Goal: Transaction & Acquisition: Purchase product/service

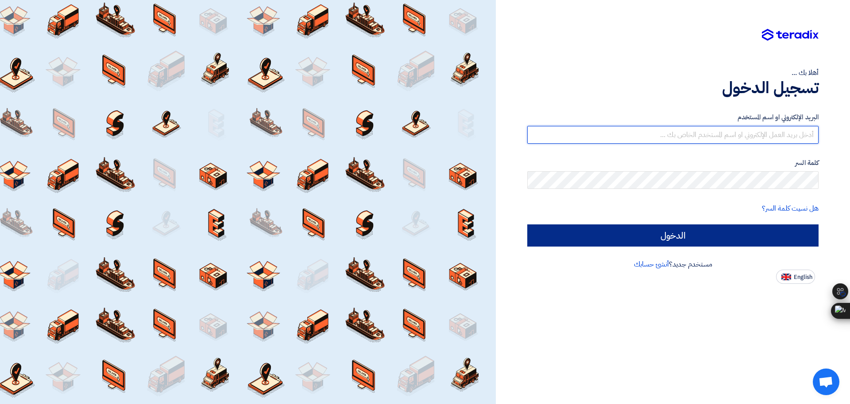
type input "[EMAIL_ADDRESS][DOMAIN_NAME]"
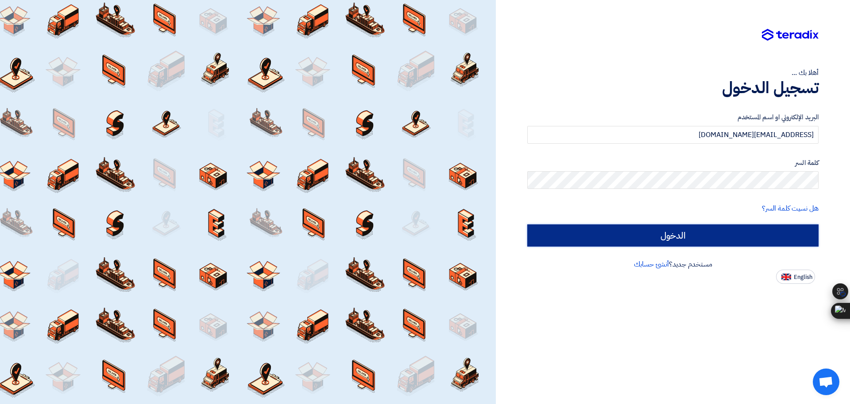
click at [689, 228] on input "الدخول" at bounding box center [673, 235] width 291 height 22
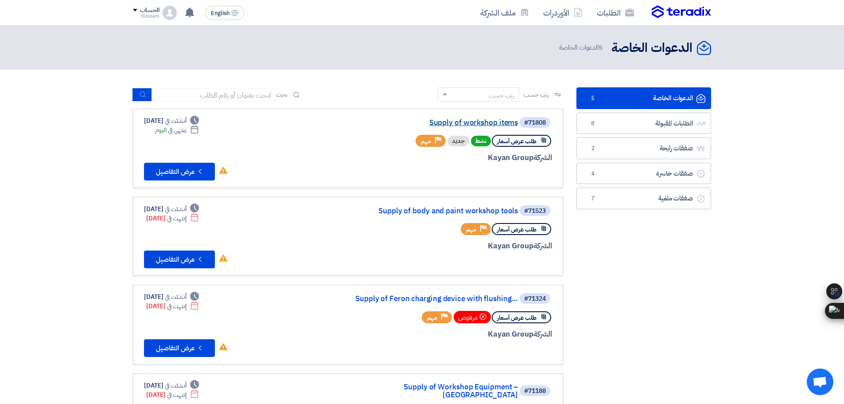
click at [486, 120] on link "Supply of workshop items" at bounding box center [429, 123] width 177 height 8
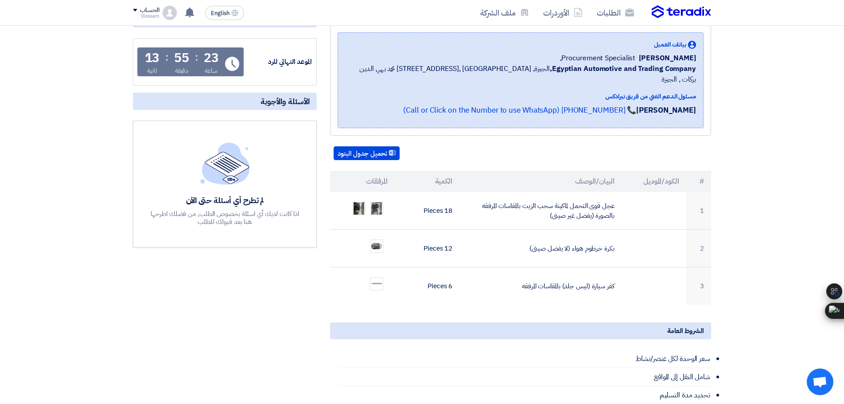
scroll to position [133, 0]
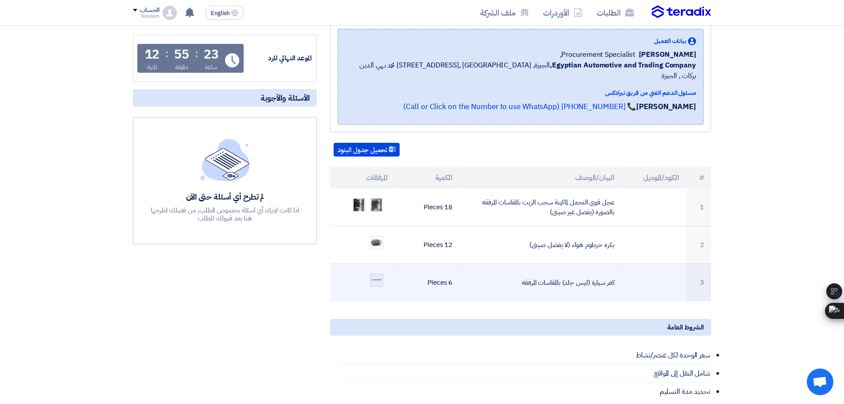
click at [376, 278] on img at bounding box center [376, 280] width 12 height 4
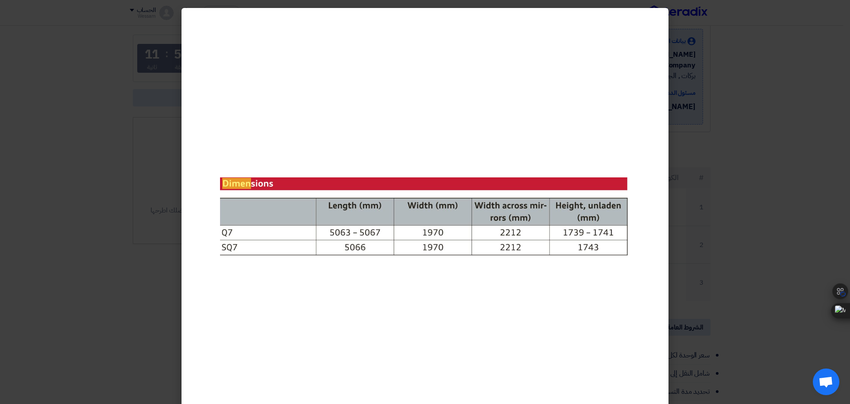
click at [762, 202] on modal-container at bounding box center [425, 202] width 850 height 404
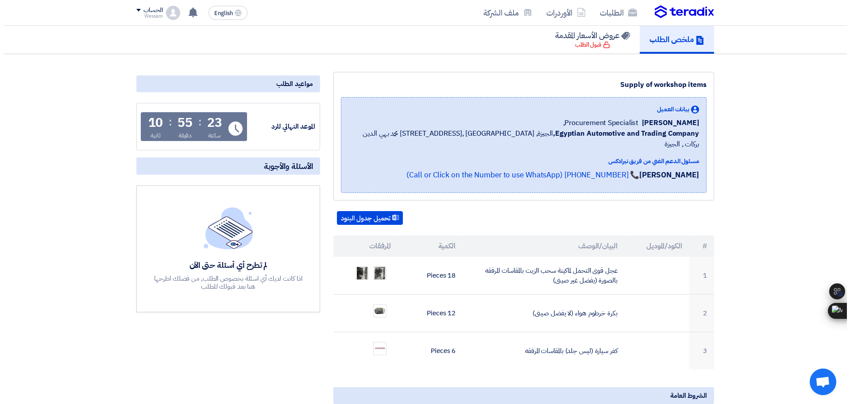
scroll to position [0, 0]
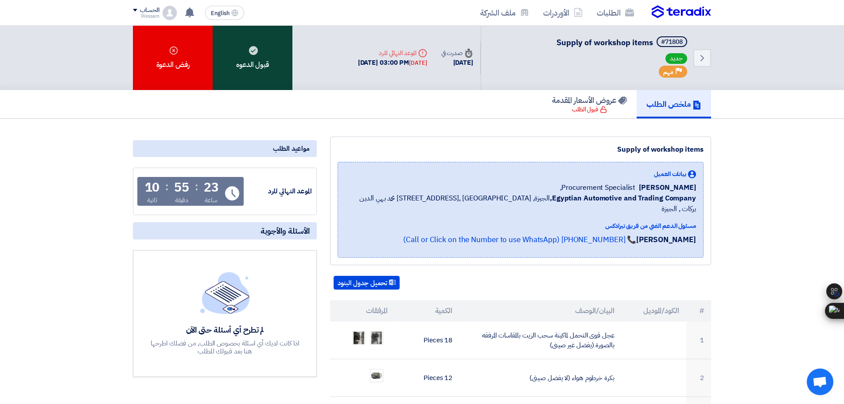
click at [272, 67] on div "قبول الدعوه" at bounding box center [253, 58] width 80 height 64
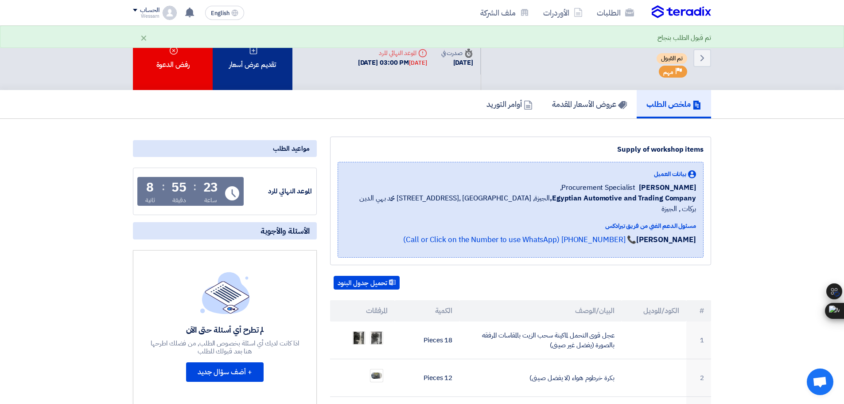
click at [262, 68] on div "تقديم عرض أسعار" at bounding box center [253, 58] width 80 height 64
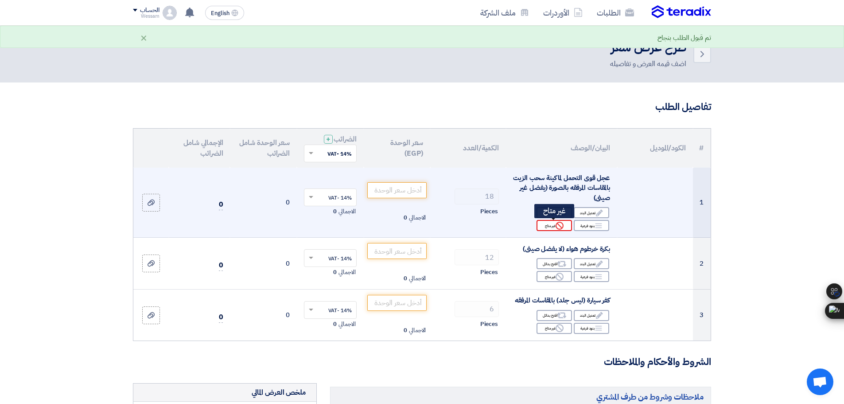
click at [556, 229] on div "Reject غير متاح" at bounding box center [553, 225] width 35 height 11
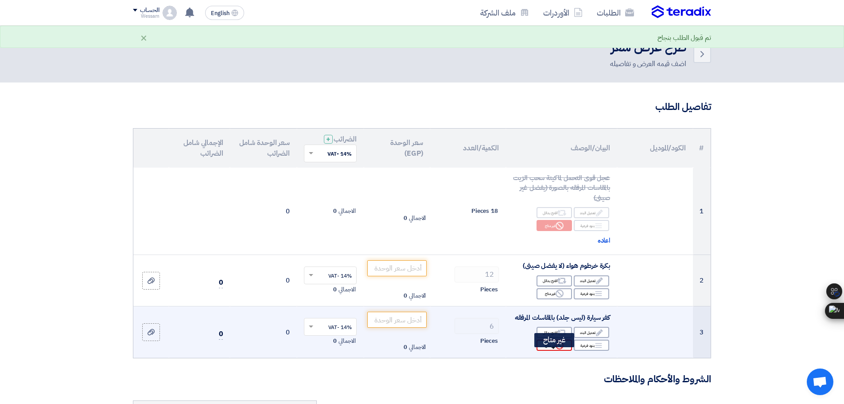
click at [563, 349] on icon "Reject" at bounding box center [559, 345] width 8 height 8
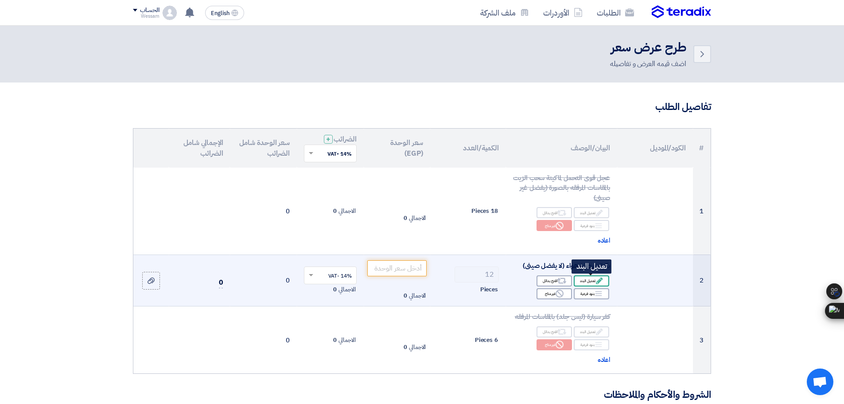
click at [582, 283] on div "Edit تعديل البند" at bounding box center [591, 280] width 35 height 11
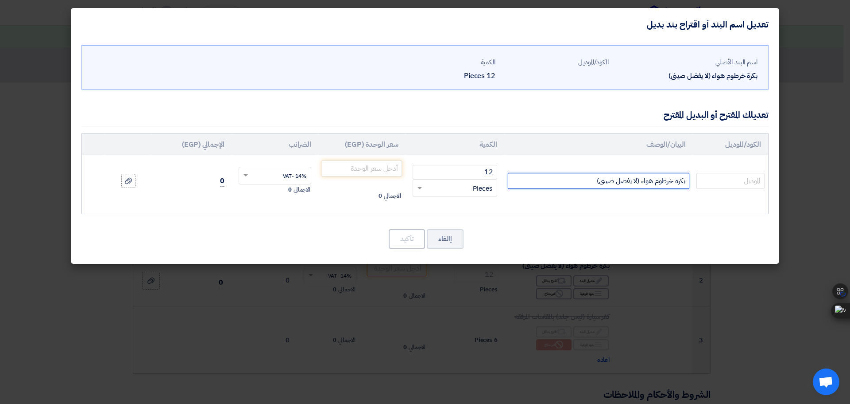
click at [682, 179] on input "بكرة خرطوم هواء (لا يفضل صينى)" at bounding box center [599, 181] width 182 height 16
drag, startPoint x: 590, startPoint y: 183, endPoint x: 641, endPoint y: 213, distance: 59.2
click at [638, 188] on input "بكرة خرطوم هواء (لا يفضل صينى)" at bounding box center [599, 181] width 182 height 16
click at [679, 182] on input "بكرة خرطوم هواء" at bounding box center [599, 181] width 182 height 16
type input "بكرة خرطوم هواء"
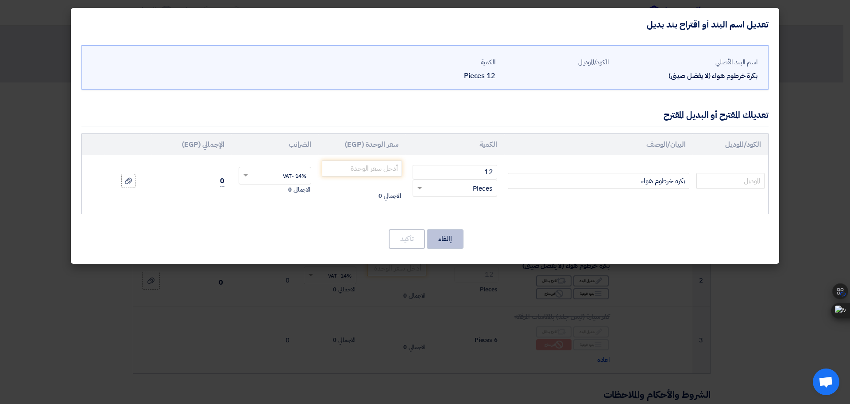
click at [457, 243] on button "إالغاء" at bounding box center [445, 238] width 37 height 19
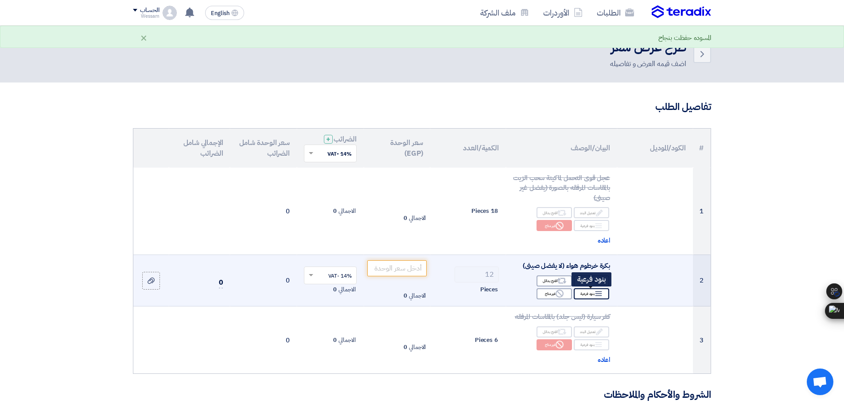
click at [594, 297] on icon "Breakdown" at bounding box center [598, 293] width 8 height 8
click at [582, 293] on div "Breakdown بنود فرعية" at bounding box center [591, 293] width 35 height 11
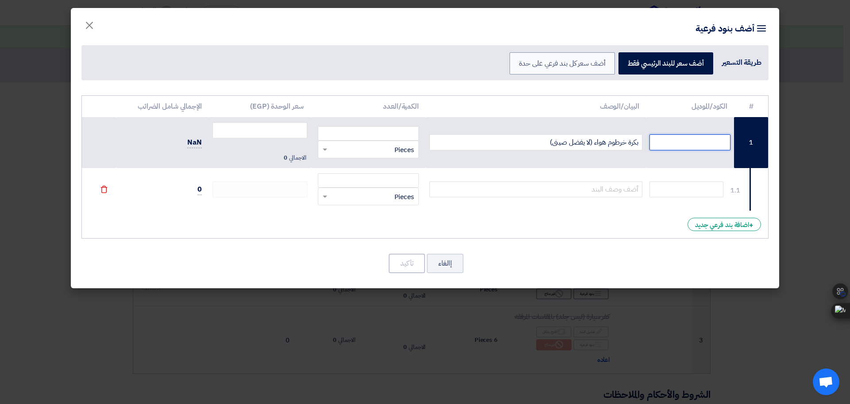
click at [662, 141] on input "text" at bounding box center [690, 142] width 81 height 16
click at [664, 189] on input "text" at bounding box center [687, 189] width 74 height 16
click at [618, 188] on input "text" at bounding box center [537, 189] width 214 height 16
click at [635, 145] on input "بكرة خرطوم هواء (لا يفضل صينى)" at bounding box center [537, 142] width 214 height 16
click at [599, 141] on input "بكارة خرطوم هواء (لا يفضل صينى)" at bounding box center [537, 142] width 214 height 16
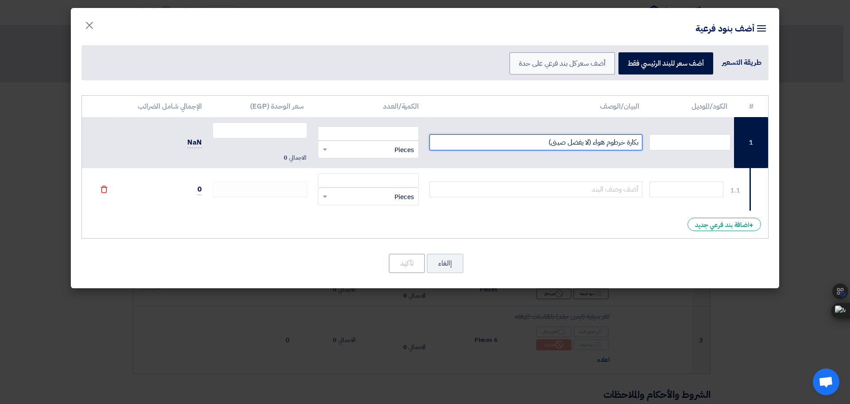
click at [581, 145] on input "بكارة خرطوم هواء (لا يفضل صينى)" at bounding box center [537, 142] width 214 height 16
click at [592, 145] on input "بكارة خرطوم هواء (لا يفضل صينى)" at bounding box center [537, 142] width 214 height 16
click at [551, 141] on input "بكارة خرطوم هواء شاملة الخرطوم طول 15 متر قطر 8 مم (لا يفضل صينى)" at bounding box center [537, 142] width 214 height 16
click at [501, 142] on input "بكارة خرطوم هواء شاملة الخرطوم R1 طول 15 متر قطر 8 مم (لا يفضل صينى)" at bounding box center [537, 142] width 214 height 16
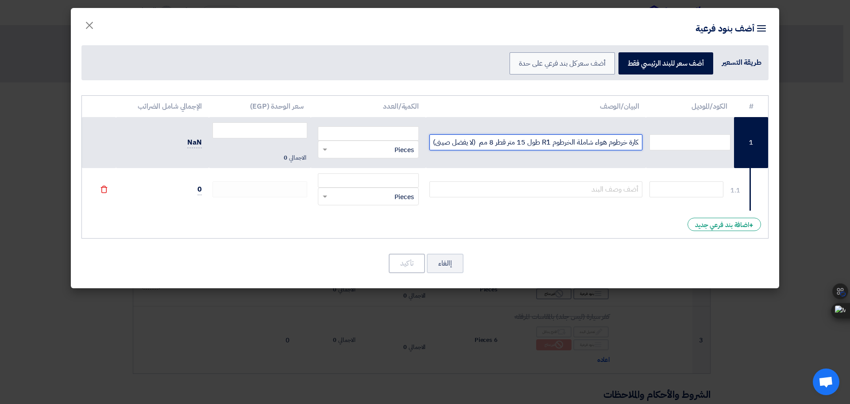
drag, startPoint x: 474, startPoint y: 142, endPoint x: 417, endPoint y: 141, distance: 56.3
click at [417, 141] on tr "1 بكارة خرطوم هواء شاملة الخرطوم R1 طول 15 متر قطر 8 مم (لا يفضل صينى) RFQ_STEP…" at bounding box center [425, 142] width 687 height 51
type input "بكارة خرطوم هواء شاملة الخرطوم R1 طول 15 متر قطر 8 مم (منشأ البكارة إيطالي)"
click at [662, 143] on input "text" at bounding box center [690, 142] width 81 height 16
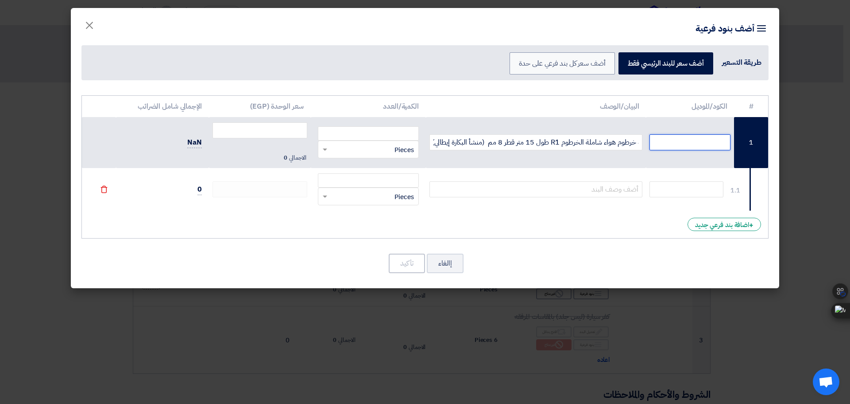
scroll to position [0, 0]
click at [707, 137] on input "Flexbimec" at bounding box center [690, 142] width 81 height 16
type input "Flexbimec"
click at [699, 186] on input "text" at bounding box center [687, 189] width 74 height 16
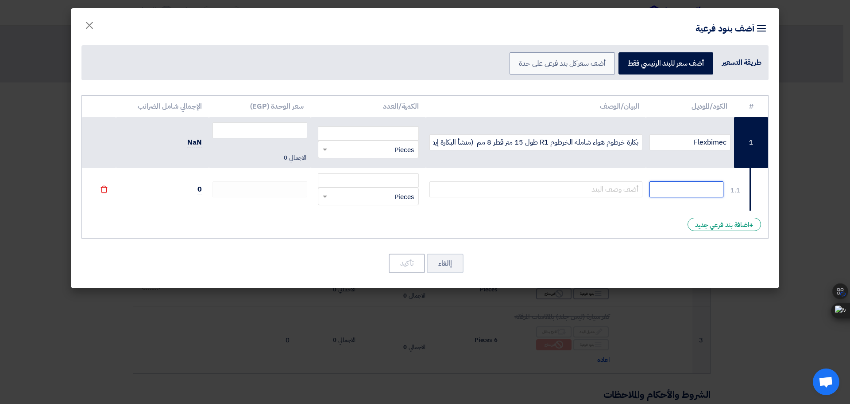
paste input "Flexbimec"
type input "Flexbimec"
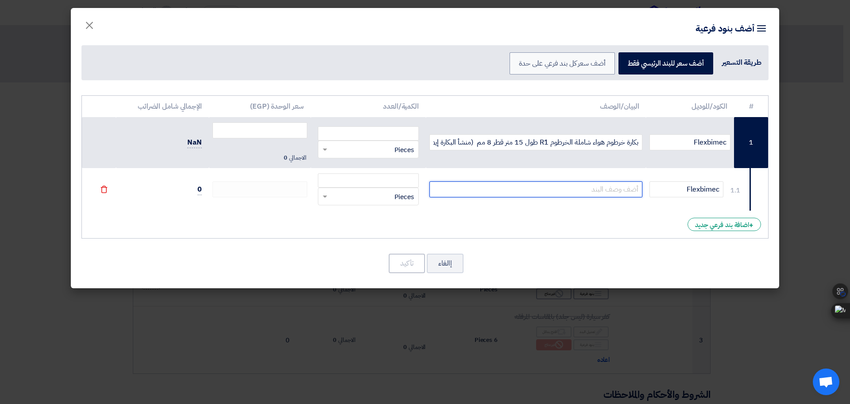
click at [575, 194] on input "text" at bounding box center [537, 189] width 214 height 16
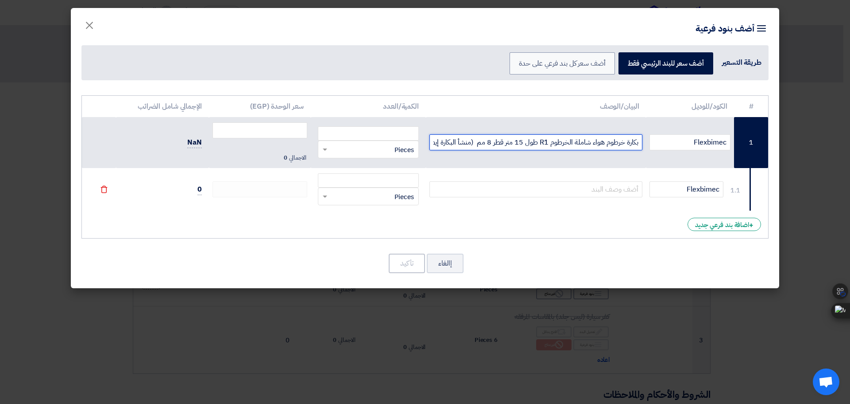
click at [587, 142] on input "بكارة خرطوم هواء شاملة الخرطوم R1 طول 15 متر قطر 8 مم (منشأ البكارة إيطالي)" at bounding box center [537, 142] width 214 height 16
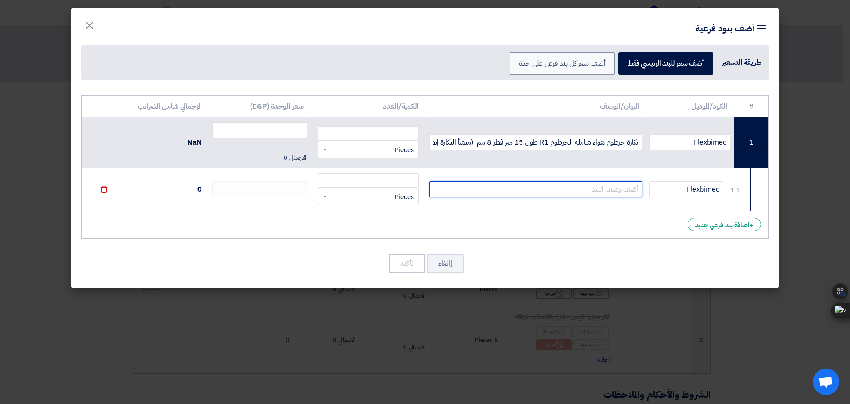
click at [594, 186] on input "text" at bounding box center [537, 189] width 214 height 16
paste input "بكارة خرطوم هواء شاملة الخرطوم R1 طول 15 متر قطر 8 مم (منشأ البكارة إيطالي)"
click at [627, 188] on input "بكارة خرطوم هواء شاملة الخرطوم R1 طول 15 متر قطر 8 مم (منشأ البكارة إيطالي)" at bounding box center [537, 189] width 214 height 16
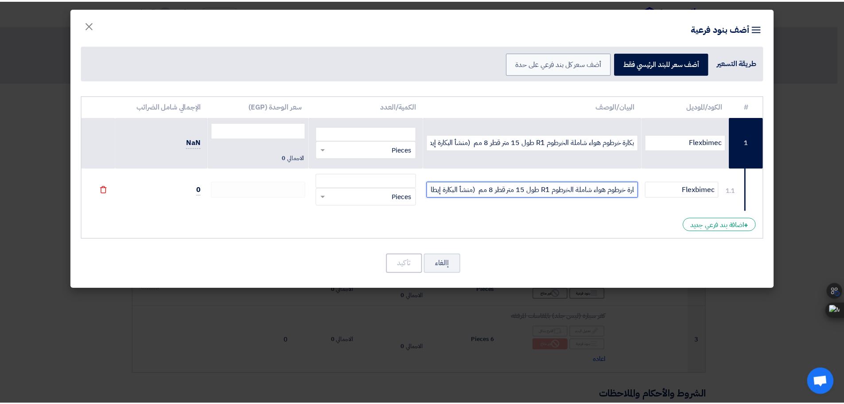
scroll to position [0, 0]
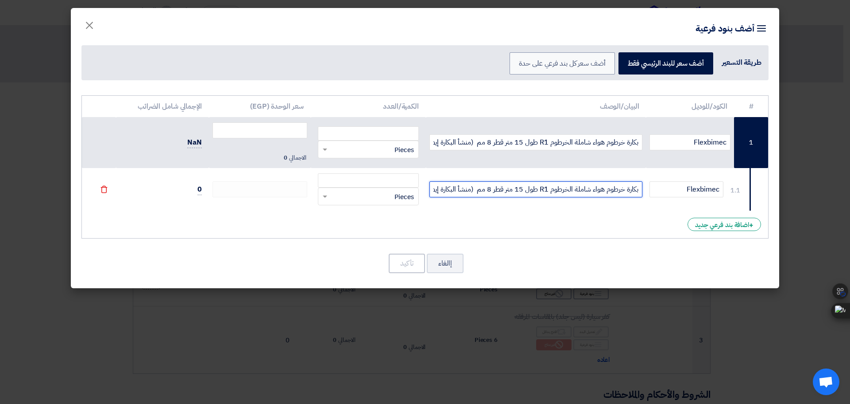
drag, startPoint x: 590, startPoint y: 189, endPoint x: 575, endPoint y: 188, distance: 14.7
click at [575, 188] on input "بكارة خرطوم هواء شاملة الخرطوم R1 طول 15 متر قطر 8 مم (منشأ البكارة إيطالي)" at bounding box center [537, 189] width 214 height 16
click at [524, 186] on input "بكارة خرطوم هواء بدون الخرطوم (المنشأ البكارة إيطالي)" at bounding box center [537, 189] width 214 height 16
type input "بكارة خرطوم هواء بدون الخرطوم (المنشأ إيطالي)"
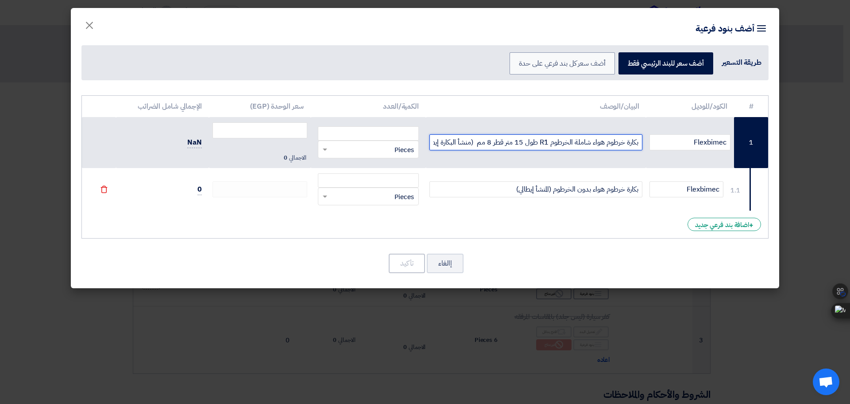
click at [466, 143] on input "بكارة خرطوم هواء شاملة الخرطوم R1 طول 15 متر قطر 8 مم (منشأ البكارة إيطالي)" at bounding box center [537, 142] width 214 height 16
click at [500, 140] on input "بكارة خرطوم هواء شاملة الخرطوم R1 طول 15 متر قطر 8 مم (منشأ البكارة إيطالي)" at bounding box center [537, 142] width 214 height 16
click at [379, 130] on input "number" at bounding box center [368, 133] width 101 height 14
type input "18"
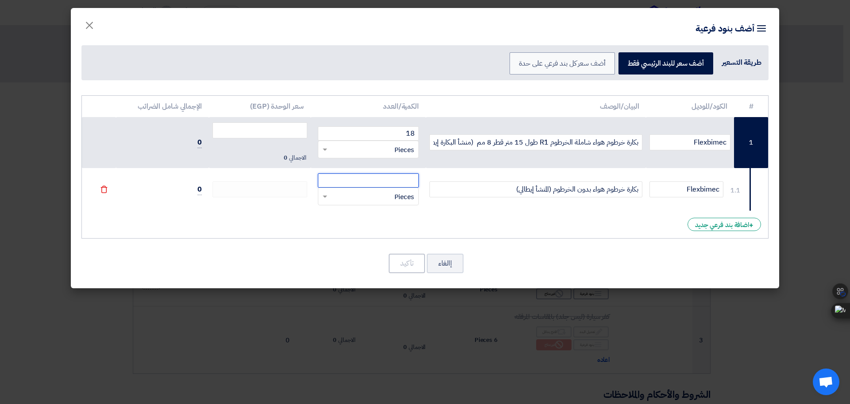
click at [398, 177] on input "number" at bounding box center [368, 180] width 101 height 14
type input "18"
click at [412, 134] on input "18" at bounding box center [368, 133] width 101 height 14
type input "12"
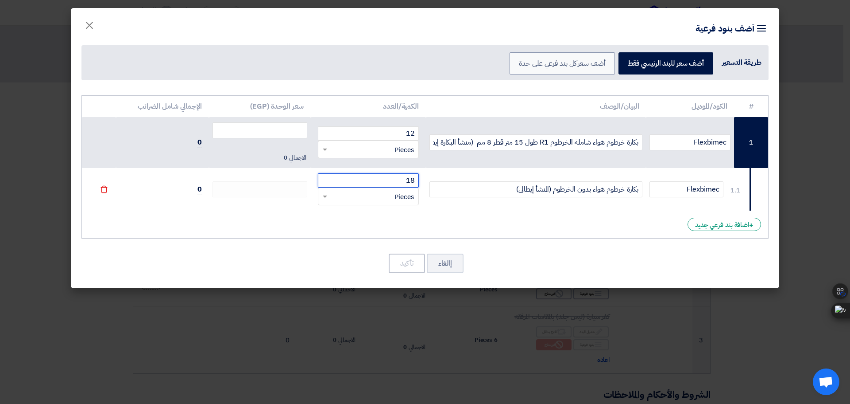
click at [412, 183] on input "18" at bounding box center [368, 180] width 101 height 14
type input "12"
click at [291, 130] on input "number" at bounding box center [260, 130] width 95 height 16
click at [269, 131] on input "number" at bounding box center [260, 130] width 95 height 16
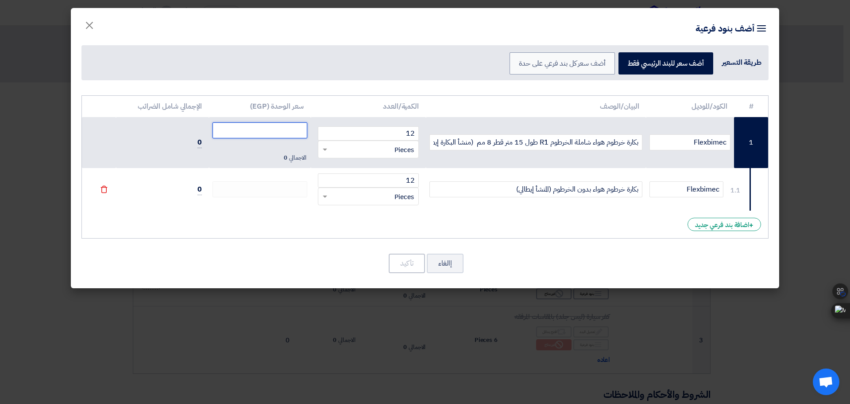
click at [272, 128] on input "number" at bounding box center [260, 130] width 95 height 16
type input "19200"
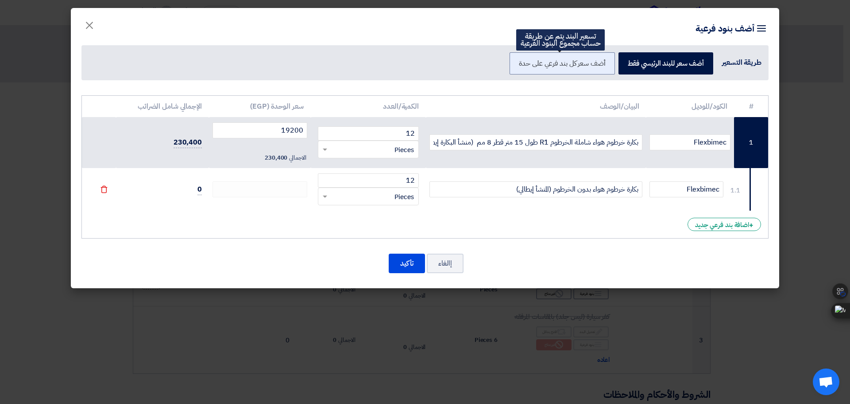
click at [596, 64] on label "أضف سعر كل بند فرعي على حدة" at bounding box center [562, 63] width 105 height 22
click at [600, 64] on input "أضف سعر كل بند فرعي على حدة" at bounding box center [603, 63] width 6 height 6
radio input "true"
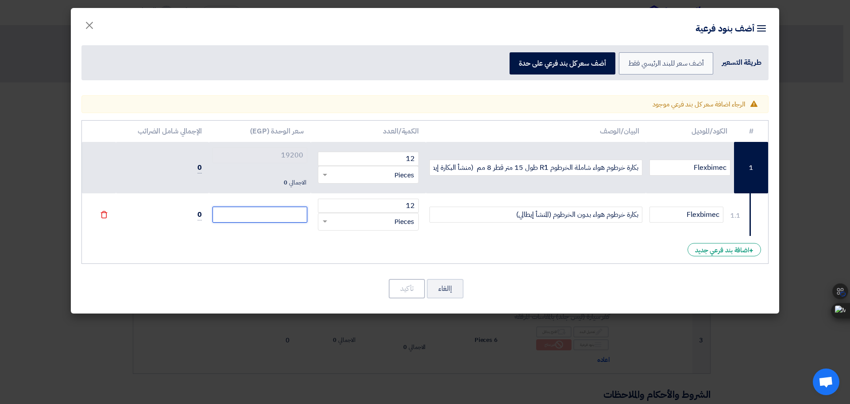
click at [278, 212] on input "number" at bounding box center [260, 214] width 95 height 16
type input "0"
type input "1"
type input "18"
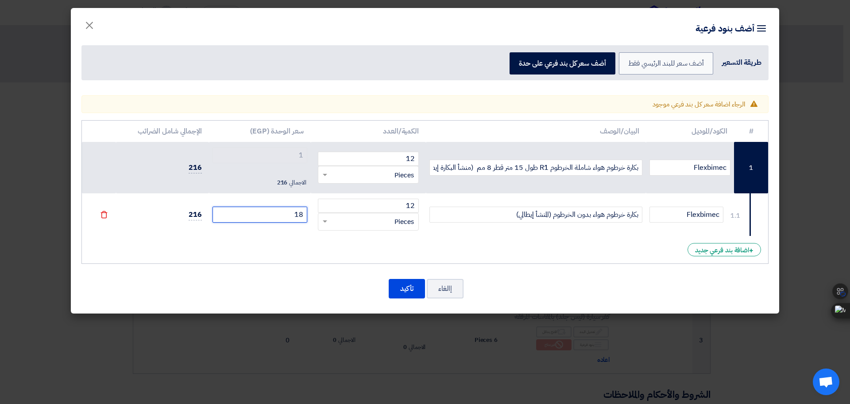
type input "18"
type input "1820"
type input "18200"
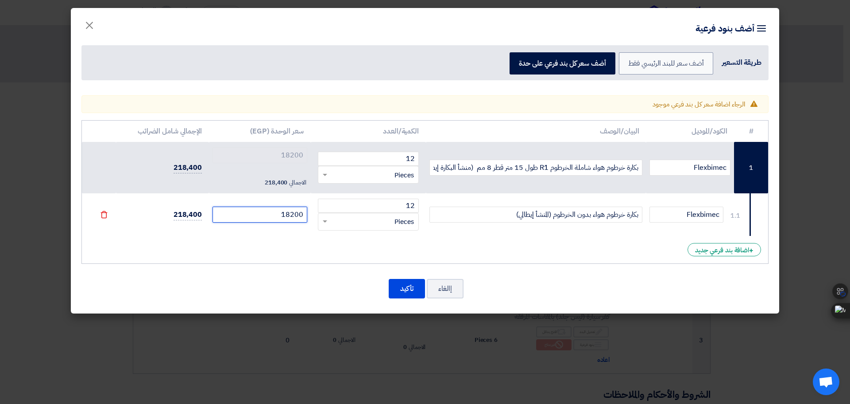
type input "18200"
click at [512, 249] on div "# الكود/الموديل البيان/الوصف الكمية/العدد سعر الوحدة (EGP) الإجمالي شامل الضرائ…" at bounding box center [425, 192] width 687 height 144
click at [644, 249] on div "# الكود/الموديل البيان/الوصف الكمية/العدد سعر الوحدة (EGP) الإجمالي شامل الضرائ…" at bounding box center [425, 192] width 687 height 144
click at [454, 294] on button "إالغاء" at bounding box center [445, 288] width 37 height 19
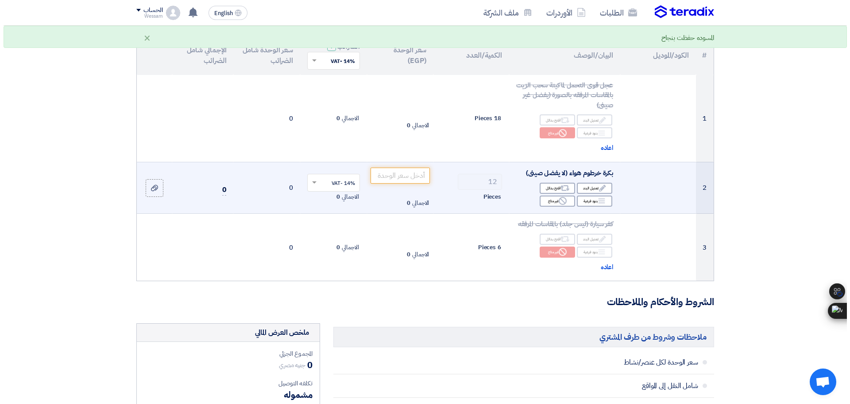
scroll to position [89, 0]
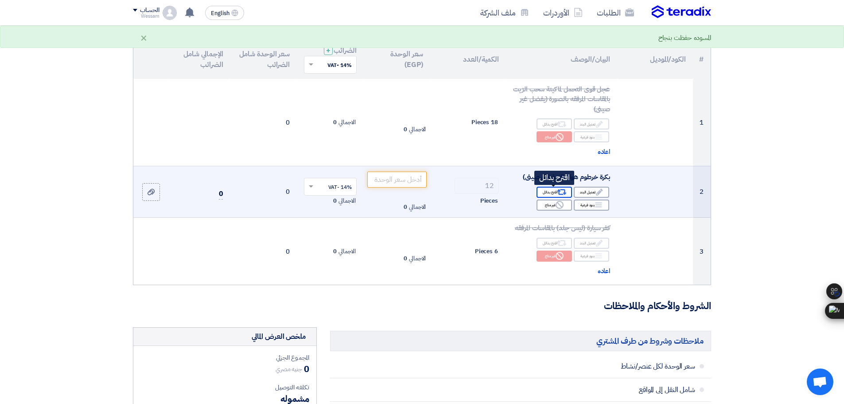
click at [549, 192] on div "Alternative اقترح بدائل" at bounding box center [553, 191] width 35 height 11
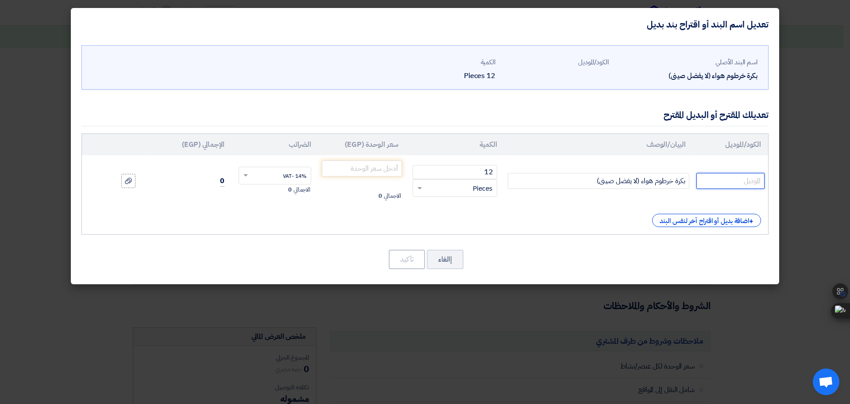
click at [714, 179] on input "text" at bounding box center [731, 181] width 68 height 16
type input "FLEXBIMEC"
click at [707, 215] on div "+ اضافة بديل أو اقتراح آخر لنفس البند" at bounding box center [706, 220] width 109 height 13
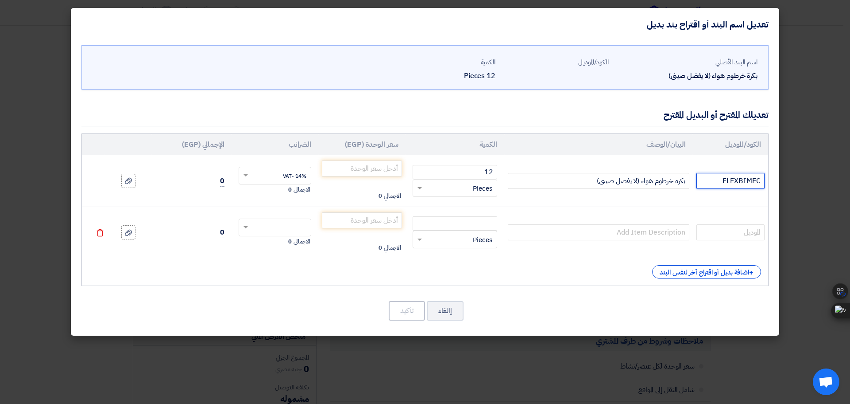
click at [742, 180] on input "FLEXBIMEC" at bounding box center [731, 181] width 68 height 16
click at [738, 237] on input "text" at bounding box center [731, 232] width 68 height 16
paste input "FLEXBIMEC"
type input "FLEXBIMEC"
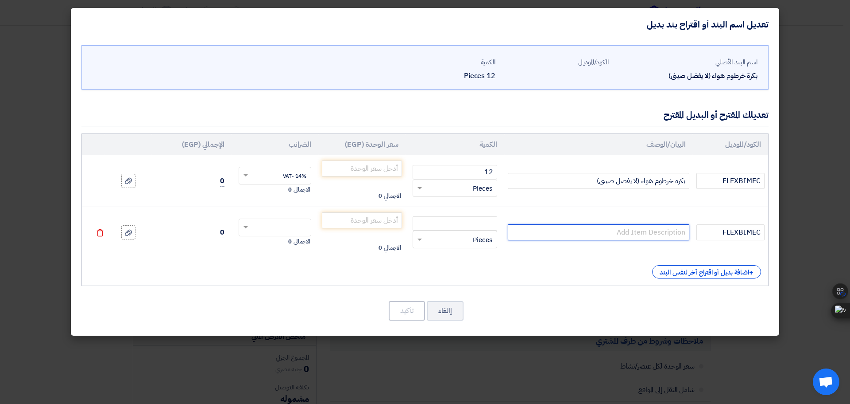
click at [645, 231] on input "text" at bounding box center [599, 232] width 182 height 16
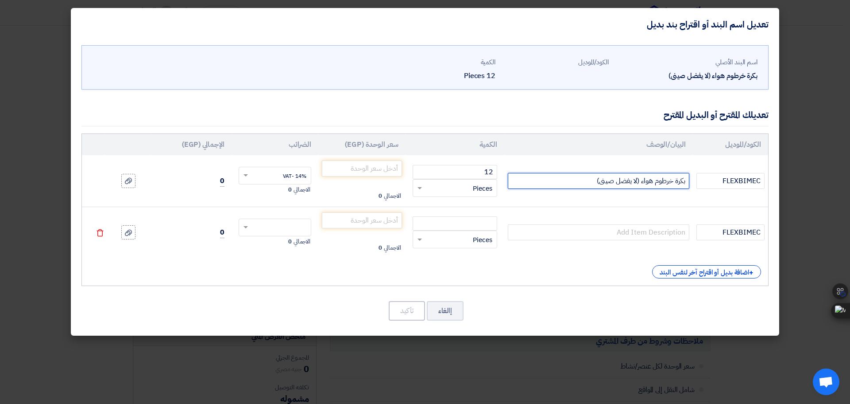
click at [656, 181] on input "بكرة خرطوم هواء (لا يفضل صينى)" at bounding box center [599, 181] width 182 height 16
drag, startPoint x: 598, startPoint y: 182, endPoint x: 636, endPoint y: 184, distance: 37.3
click at [636, 184] on input "بكرة خرطوم هواء (لا يفضل صينى)" at bounding box center [599, 181] width 182 height 16
drag, startPoint x: 572, startPoint y: 182, endPoint x: 684, endPoint y: 183, distance: 111.6
click at [684, 183] on input "بكرة خرطوم هواء (المنشأ إيطالي)" at bounding box center [599, 181] width 182 height 16
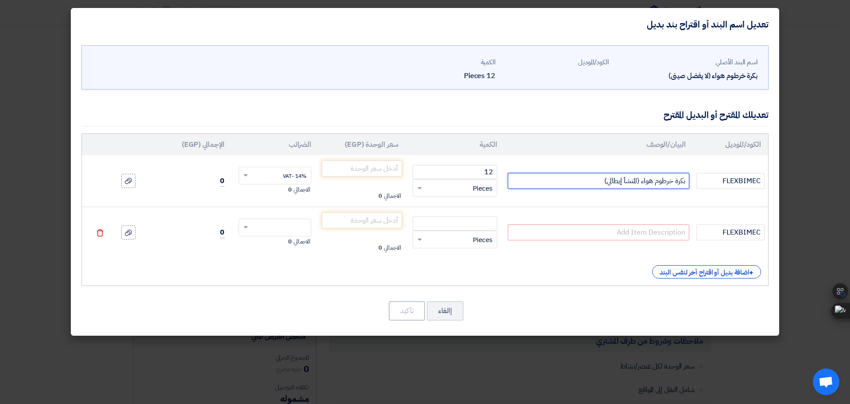
click at [658, 183] on input "بكرة خرطوم هواء (المنشأ إيطالي)" at bounding box center [599, 181] width 182 height 16
click at [682, 181] on input "بكرة خرطوم هواء (المنشأ إيطالي)" at bounding box center [599, 181] width 182 height 16
click at [679, 182] on input "بكرة خرطوم هواء (المنشأ إيطالي)" at bounding box center [599, 181] width 182 height 16
click at [638, 182] on input "بكارة خرطوم هواء (المنشأ إيطالي)" at bounding box center [599, 181] width 182 height 16
type input "بكارة خرطوم هواء شاملة خرطوم R1 طول 15 متر قطر 8 مم (المنشأ إيطالي)"
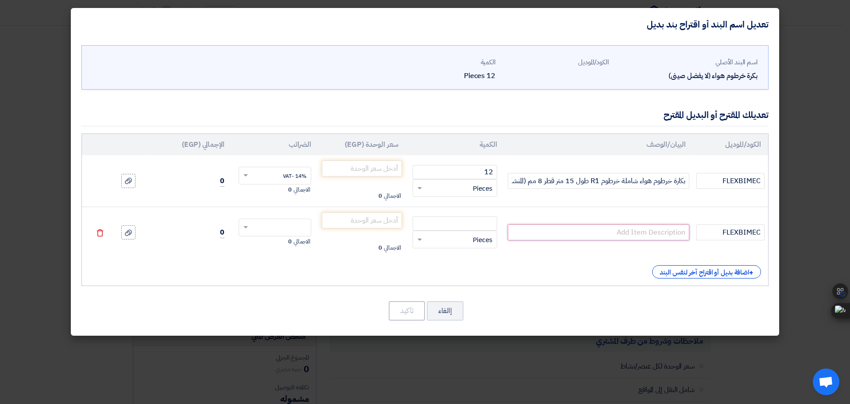
click at [641, 232] on input "text" at bounding box center [599, 232] width 182 height 16
paste input "بكارة خرطوم هواء شاملة خرطوم R1 طول 15 متر قطر 8 مم (المنشأ إيطالي)"
click at [625, 235] on input "بكارة خرطوم هواء شاملة خرطوم R1 طول 15 متر قطر 8 مم (المنشأ إيطالي)" at bounding box center [599, 232] width 182 height 16
click at [658, 235] on input "بكارة خرطوم هواء شاملة خرطوم R1 طول 15 متر قطر 8 مم (المنشأ إيطالي)" at bounding box center [599, 232] width 182 height 16
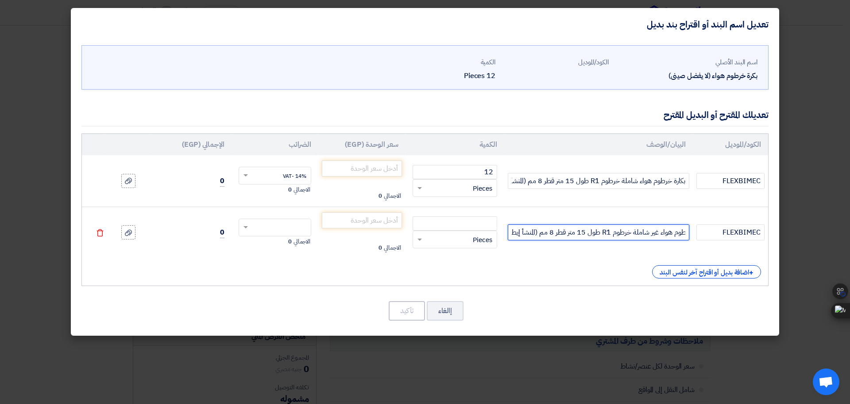
click at [630, 231] on input "بكارة خرطوم هواء غير شاملة خرطوم R1 طول 15 متر قطر 8 مم (المنشأ إيطالي)" at bounding box center [599, 232] width 182 height 16
type input "بكارة خرطوم هواء غير شاملة الخرطوم (المنشأ إيطالي)"
click at [600, 255] on td "بكارة خرطوم هواء غير شاملة الخرطوم (المنشأ إيطالي)" at bounding box center [599, 231] width 189 height 51
click at [615, 232] on input "بكارة خرطوم هواء غير شاملة الخرطوم (المنشأ إيطالي)" at bounding box center [599, 232] width 182 height 16
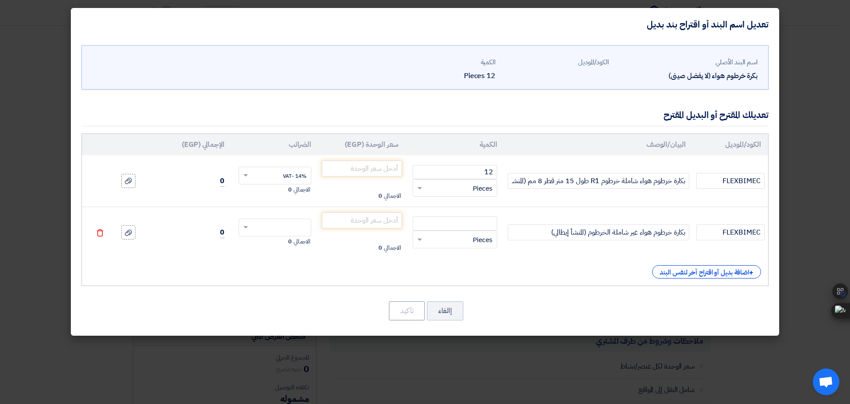
click at [608, 253] on td "بكارة خرطوم هواء غير شاملة الخرطوم (المنشأ إيطالي)" at bounding box center [599, 231] width 189 height 51
click at [608, 229] on input "بكارة خرطوم هواء غير شاملة الخرطوم (المنشأ إيطالي)" at bounding box center [599, 232] width 182 height 16
click at [642, 177] on input "بكارة خرطوم هواء شاملة خرطوم R1 طول 15 متر قطر 8 مم (المنشأ إيطالي)" at bounding box center [599, 181] width 182 height 16
click at [664, 230] on input "بكارة خرطوم هواء غير شاملة الخرطوم (المنشأ إيطالي)" at bounding box center [599, 232] width 182 height 16
click at [482, 227] on input "number" at bounding box center [455, 223] width 85 height 14
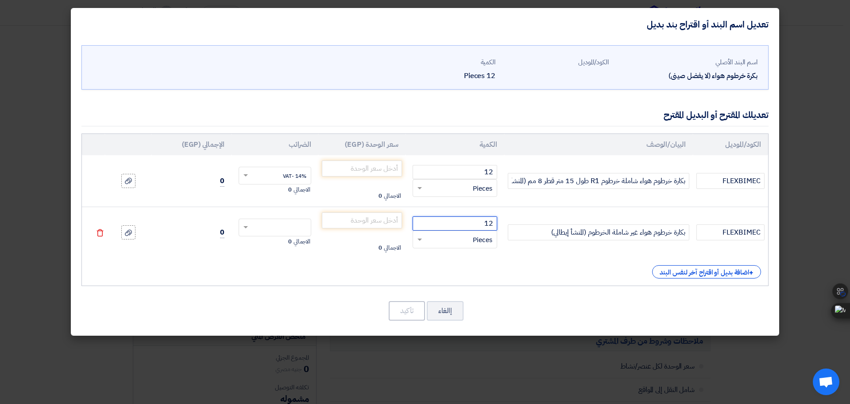
type input "12"
click at [511, 267] on div "+ اضافة بديل أو اقتراح آخر لنفس البند" at bounding box center [425, 271] width 672 height 13
click at [388, 222] on input "number" at bounding box center [362, 220] width 80 height 16
click at [280, 226] on input "text" at bounding box center [281, 228] width 54 height 14
click at [288, 251] on ng-dropdown-panel "14% -VAT" at bounding box center [275, 244] width 73 height 16
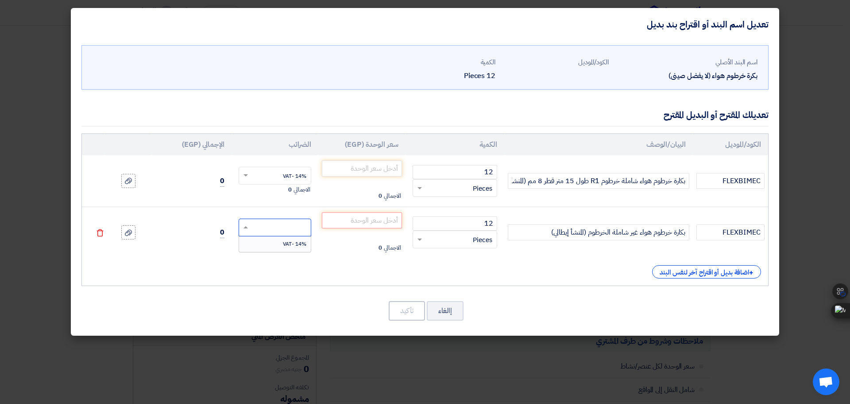
click at [288, 245] on span "14% -VAT" at bounding box center [294, 244] width 23 height 8
click at [360, 262] on div "الكود/الموديل البيان/الوصف الكمية سعر الوحدة (EGP) الضرائب الإجمالي (EGP) FLEXB…" at bounding box center [425, 209] width 687 height 152
click at [376, 166] on input "number" at bounding box center [362, 168] width 80 height 16
click at [352, 168] on input "number" at bounding box center [362, 168] width 80 height 16
type input "19200"
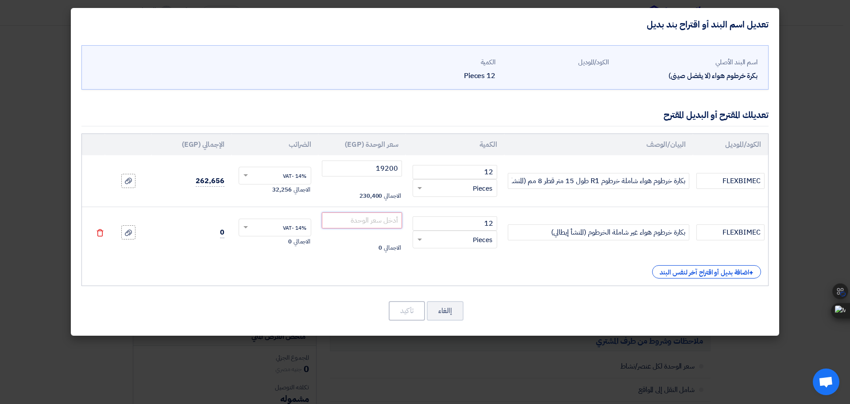
click at [378, 224] on input "number" at bounding box center [362, 220] width 80 height 16
click at [363, 222] on input "number" at bounding box center [362, 220] width 80 height 16
type input "18200"
click at [370, 262] on div "الكود/الموديل البيان/الوصف الكمية سعر الوحدة (EGP) الضرائب الإجمالي (EGP) FLEXB…" at bounding box center [425, 209] width 687 height 152
click at [408, 313] on button "تأكيد" at bounding box center [407, 310] width 36 height 19
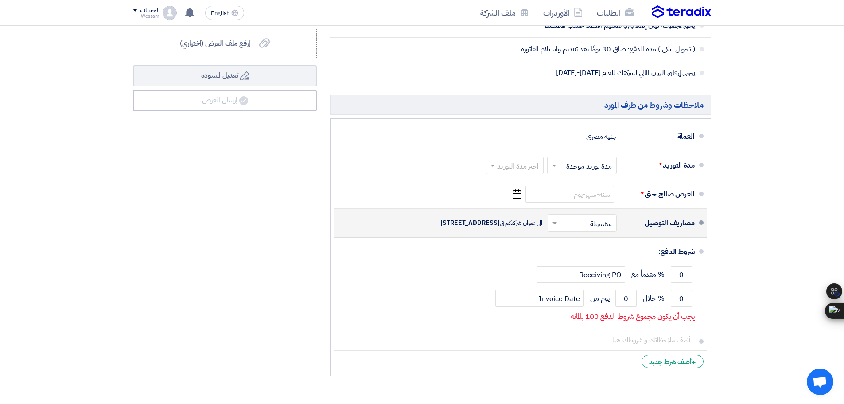
scroll to position [576, 0]
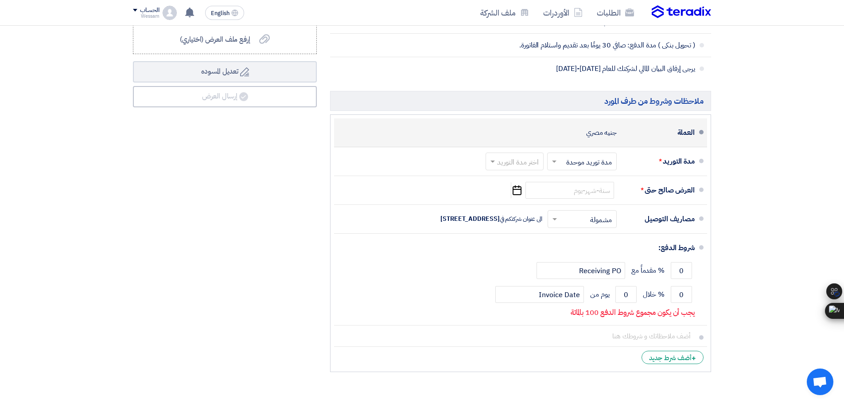
click at [606, 141] on div "جنيه مصري" at bounding box center [601, 132] width 31 height 17
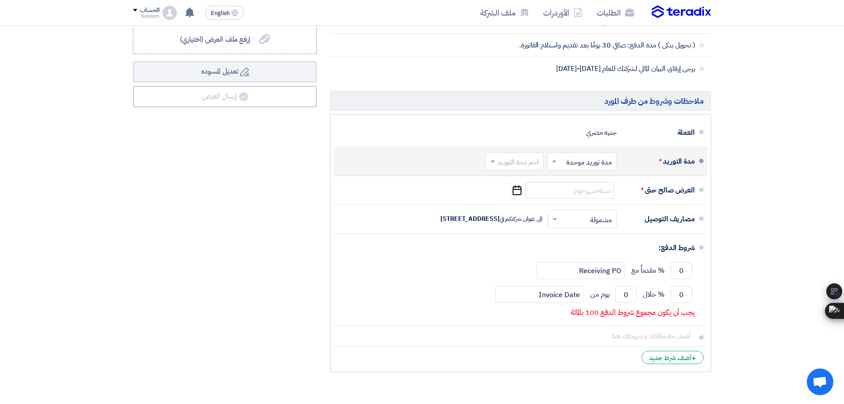
click at [608, 169] on input "text" at bounding box center [580, 162] width 65 height 13
click at [529, 167] on input "text" at bounding box center [513, 162] width 54 height 13
click at [521, 218] on span "1-2 اسبوع" at bounding box center [525, 213] width 30 height 11
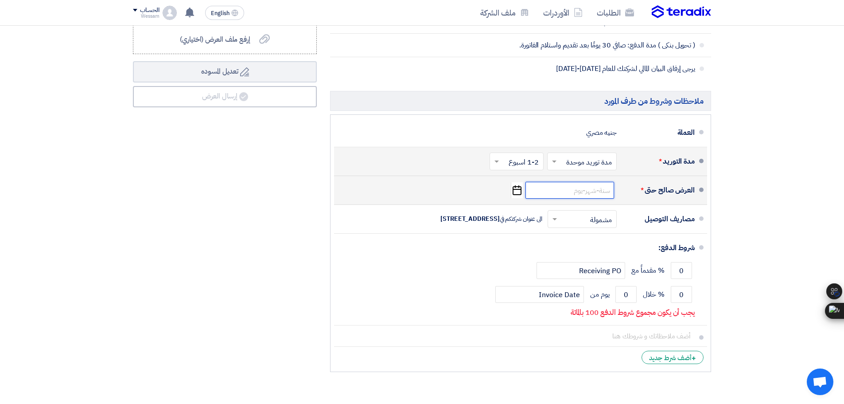
click at [555, 198] on input at bounding box center [569, 190] width 89 height 17
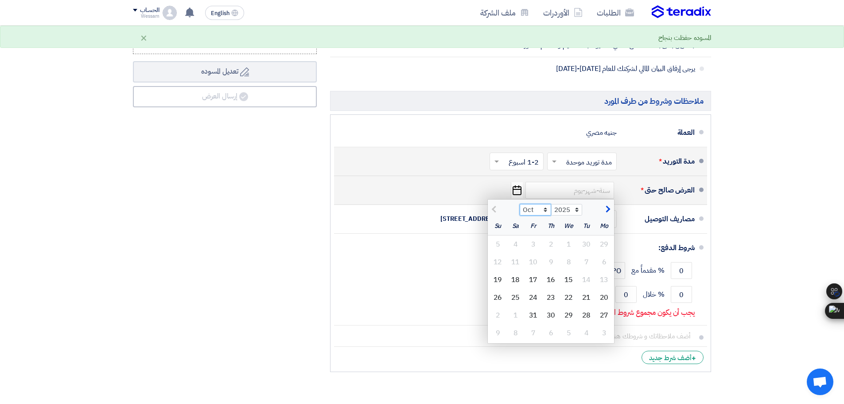
click at [546, 215] on select "Oct Nov Dec" at bounding box center [535, 210] width 31 height 12
select select "11"
click at [520, 214] on select "Oct Nov Dec" at bounding box center [535, 210] width 31 height 12
click at [522, 288] on div "15" at bounding box center [516, 280] width 18 height 18
type input "[DATE]"
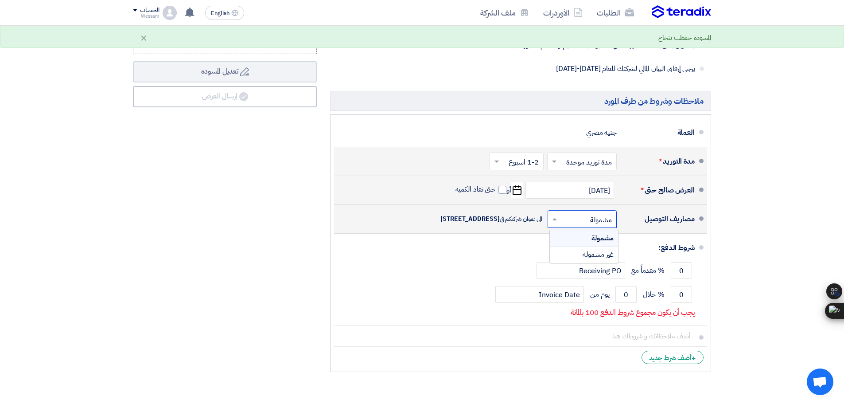
click at [561, 226] on input "text" at bounding box center [580, 220] width 65 height 13
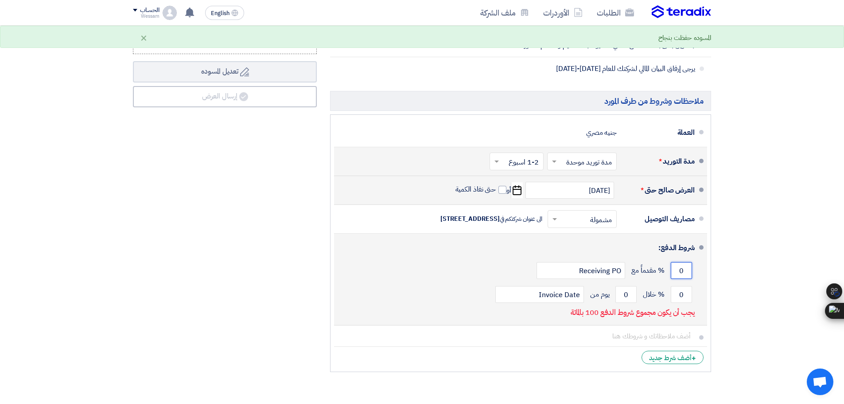
click at [675, 276] on input "0" at bounding box center [681, 270] width 21 height 17
type input "0"
click at [683, 303] on input "0" at bounding box center [681, 294] width 21 height 17
click at [684, 303] on input "0" at bounding box center [681, 294] width 21 height 17
type input "100"
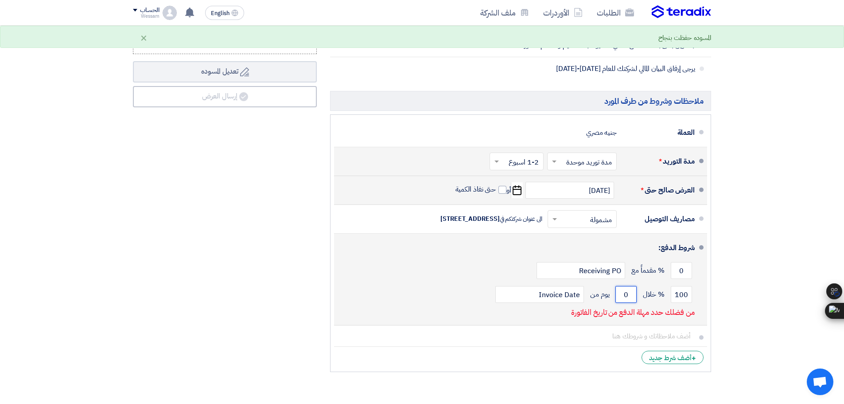
click at [627, 303] on input "0" at bounding box center [625, 294] width 21 height 17
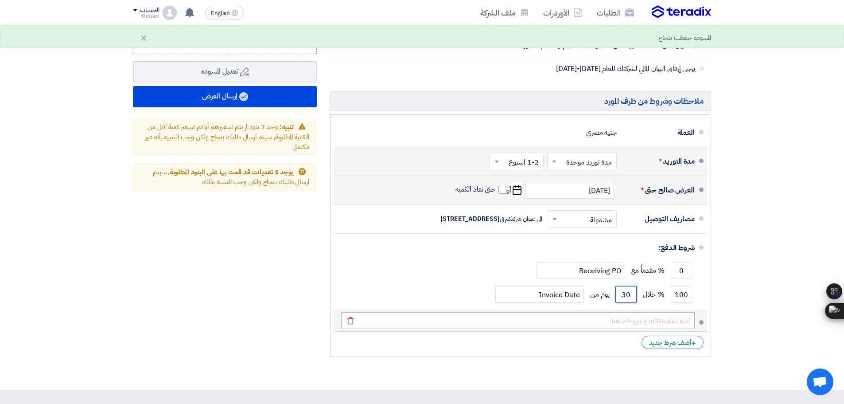
type input "30"
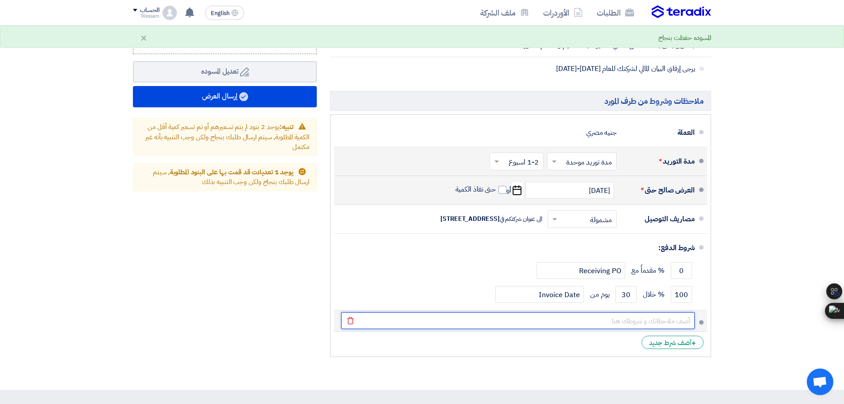
click at [646, 329] on input "text" at bounding box center [517, 320] width 353 height 17
type input "الضمان: عام كامل ضد عيوب الصناعة و ليس سوء الإستخدام مقابل شهادة معتمدة من شركت…"
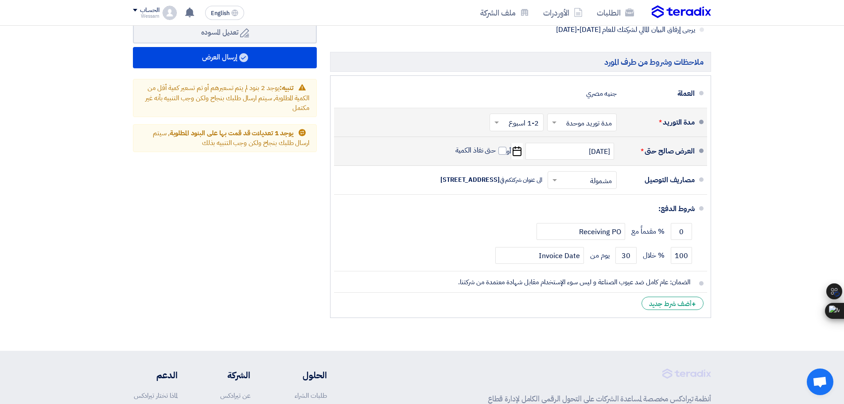
scroll to position [664, 0]
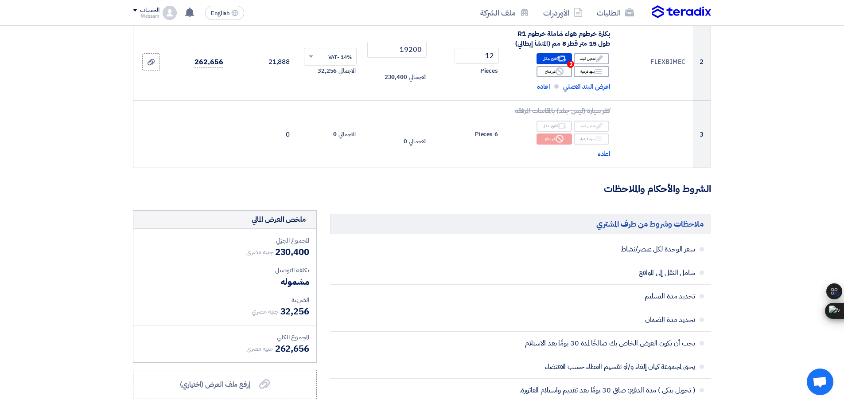
scroll to position [133, 0]
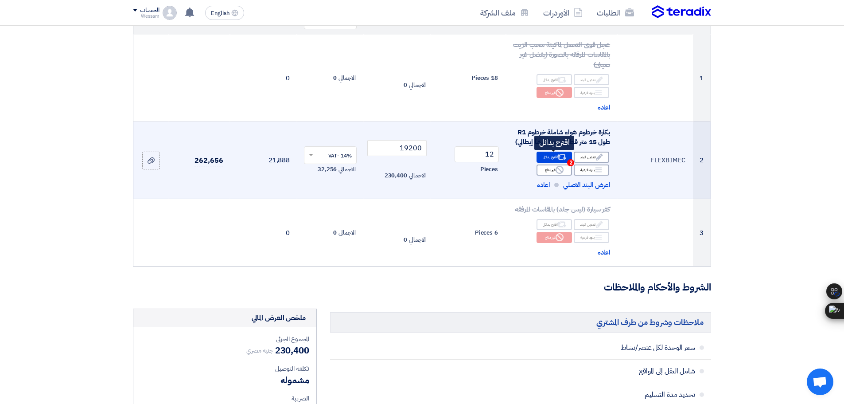
click at [563, 159] on use at bounding box center [561, 157] width 9 height 6
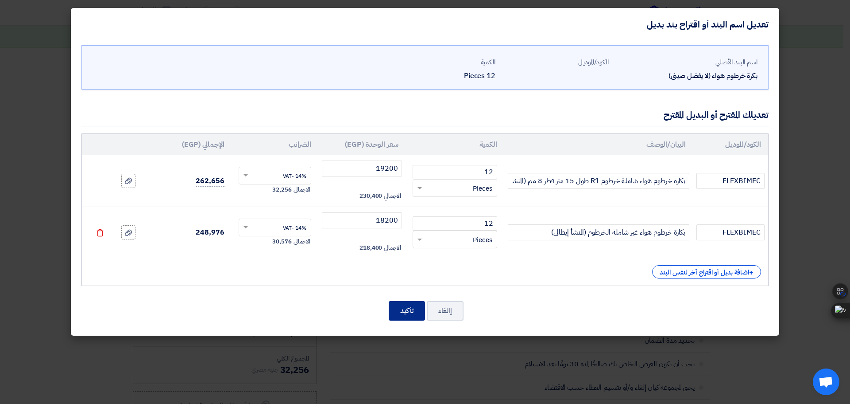
click at [400, 307] on button "تأكيد" at bounding box center [407, 310] width 36 height 19
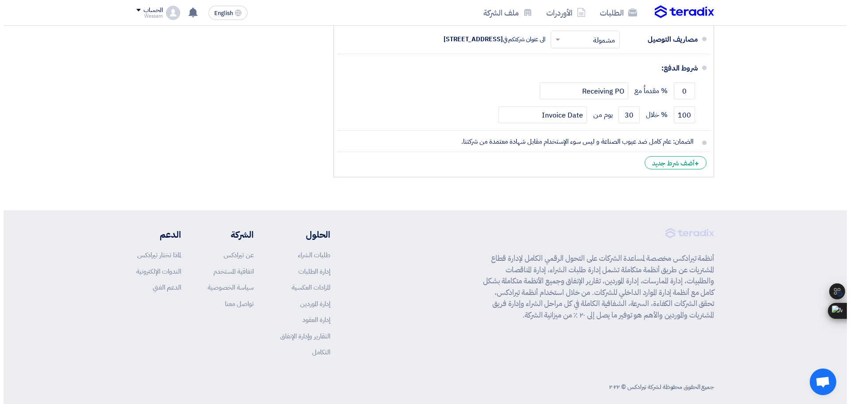
scroll to position [509, 0]
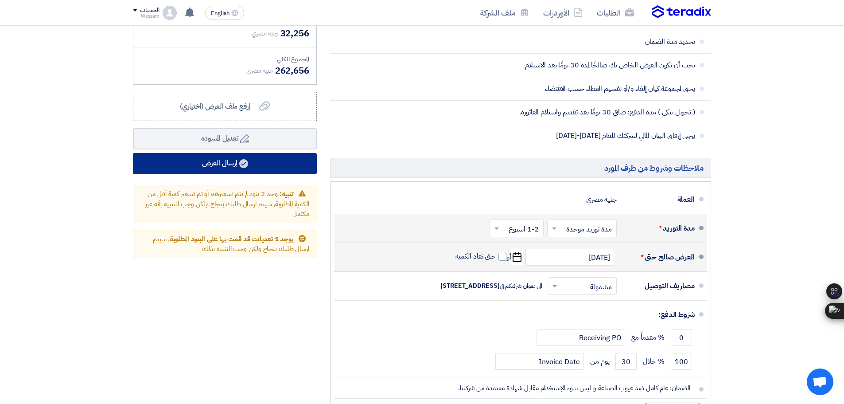
click at [261, 171] on button "إرسال العرض" at bounding box center [225, 163] width 184 height 21
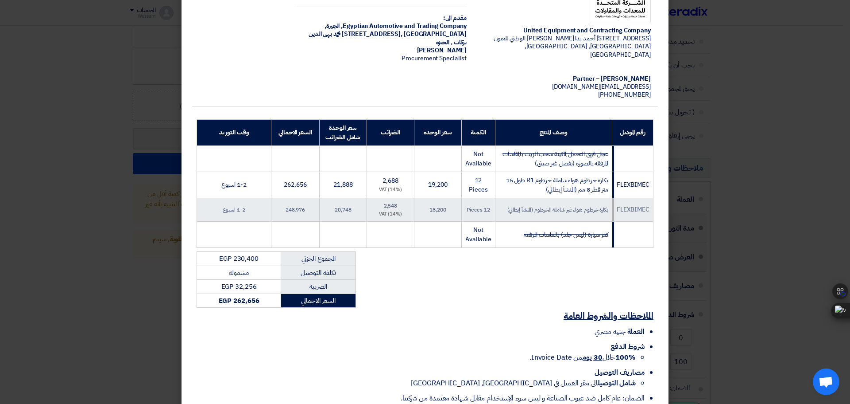
scroll to position [115, 0]
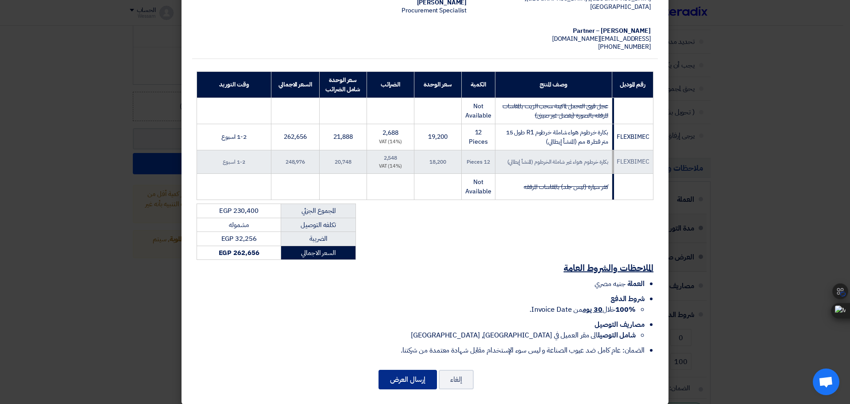
click at [414, 370] on button "إرسال العرض" at bounding box center [408, 378] width 58 height 19
